Goal: Task Accomplishment & Management: Manage account settings

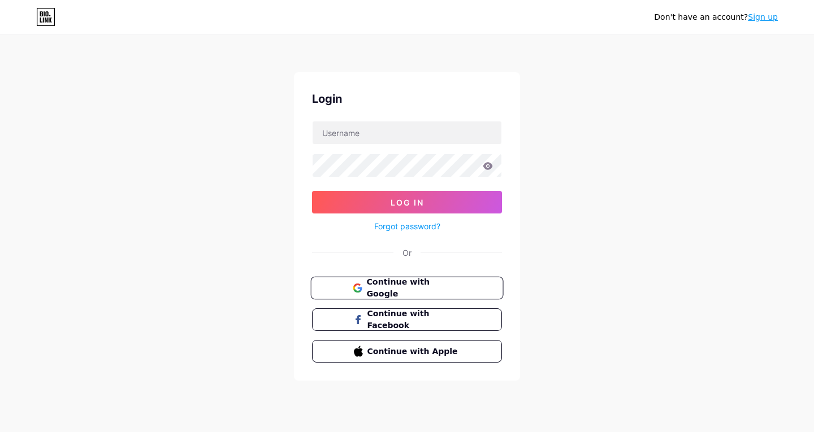
click at [411, 292] on span "Continue with Google" at bounding box center [413, 288] width 94 height 24
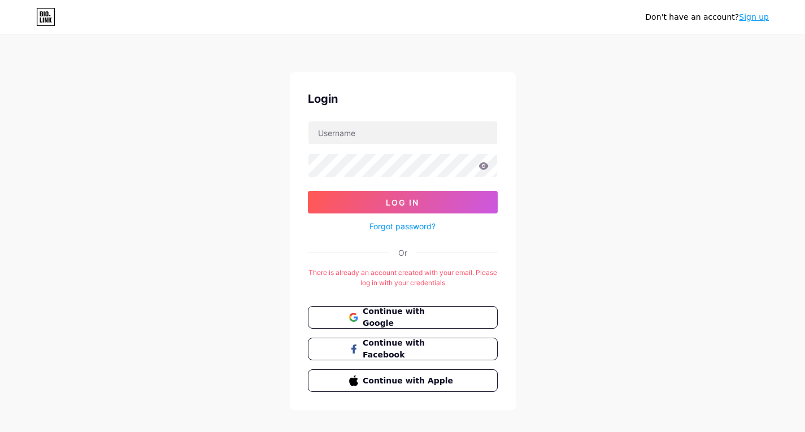
click at [701, 316] on div "Don't have an account? Sign up Login Log In Forgot password? Or There is alread…" at bounding box center [402, 223] width 805 height 446
click at [740, 23] on div "Don't have an account? Sign up" at bounding box center [707, 17] width 124 height 18
click at [386, 322] on span "Continue with Google" at bounding box center [409, 318] width 94 height 24
click at [339, 129] on input "text" at bounding box center [403, 132] width 189 height 23
